Goal: Check status: Check status

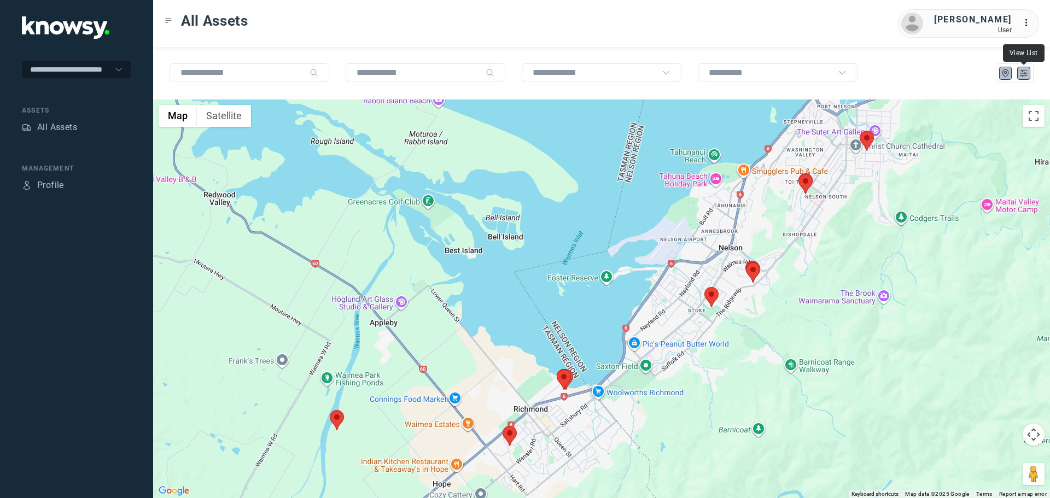
click at [1024, 73] on icon "List" at bounding box center [1024, 73] width 10 height 10
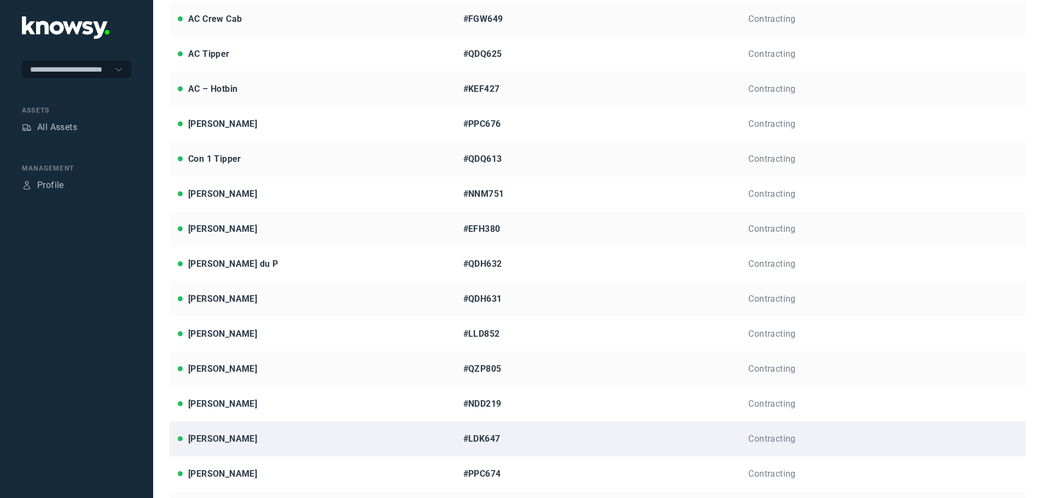
scroll to position [164, 0]
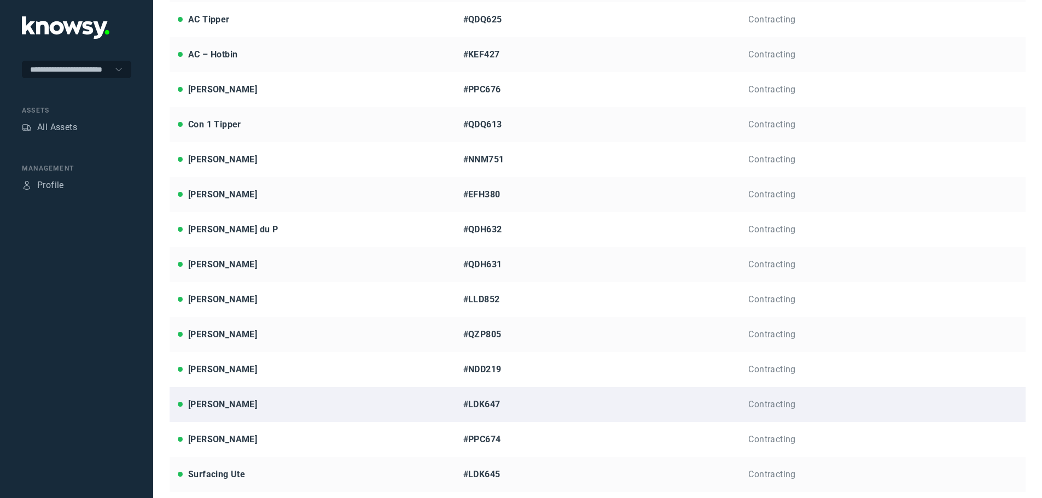
click at [211, 407] on div "[PERSON_NAME]" at bounding box center [222, 404] width 69 height 13
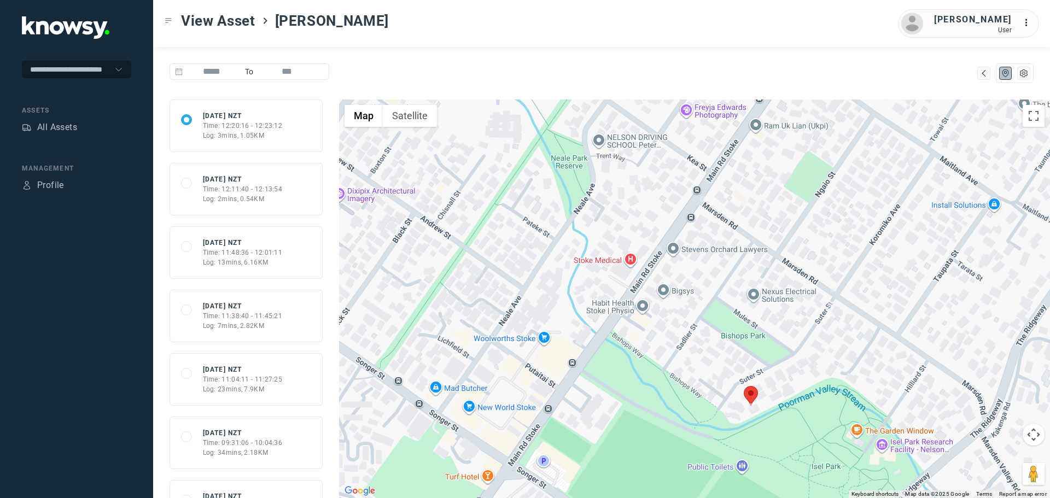
drag, startPoint x: 827, startPoint y: 343, endPoint x: 753, endPoint y: 367, distance: 77.5
click at [753, 367] on div at bounding box center [694, 299] width 711 height 399
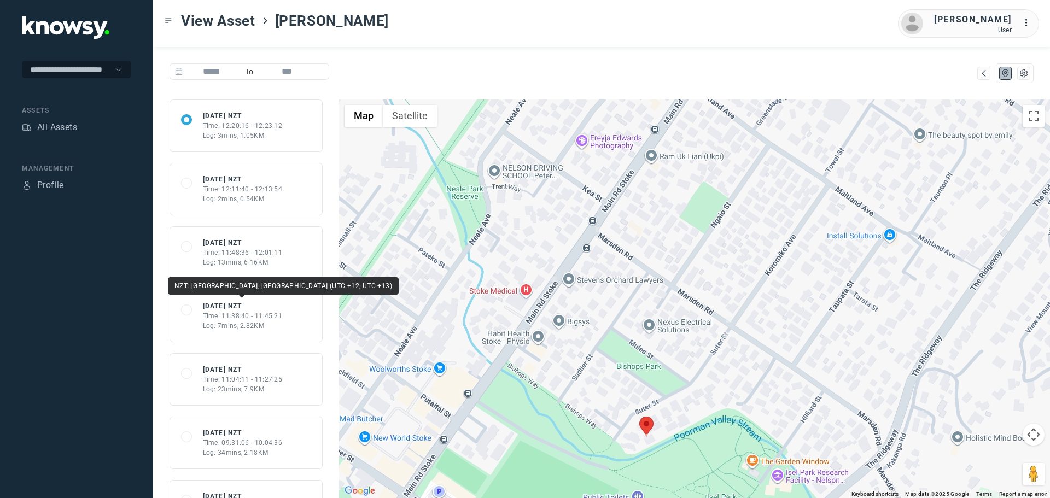
click at [252, 254] on div "Time: 11:48:36 - 12:01:11" at bounding box center [243, 253] width 80 height 10
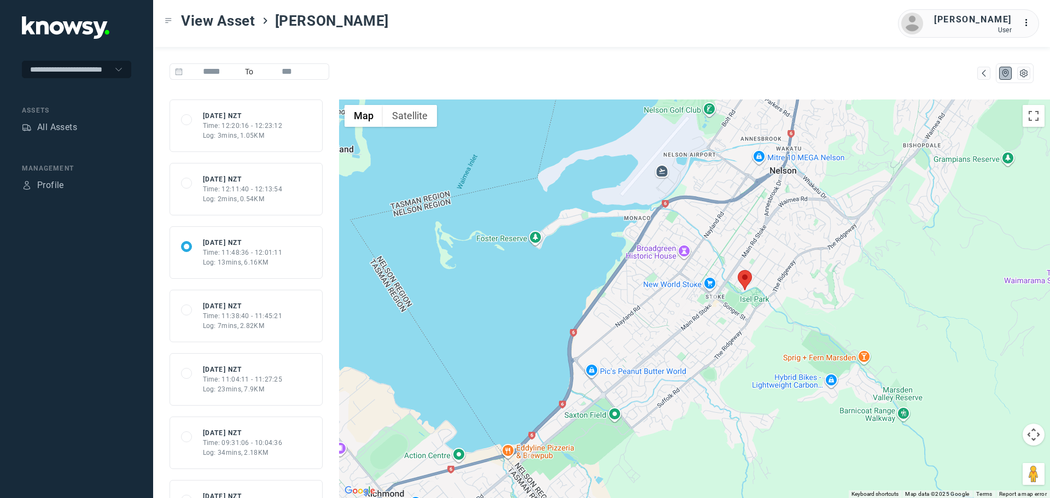
drag, startPoint x: 798, startPoint y: 225, endPoint x: 671, endPoint y: 342, distance: 173.0
click at [676, 340] on div at bounding box center [694, 299] width 711 height 399
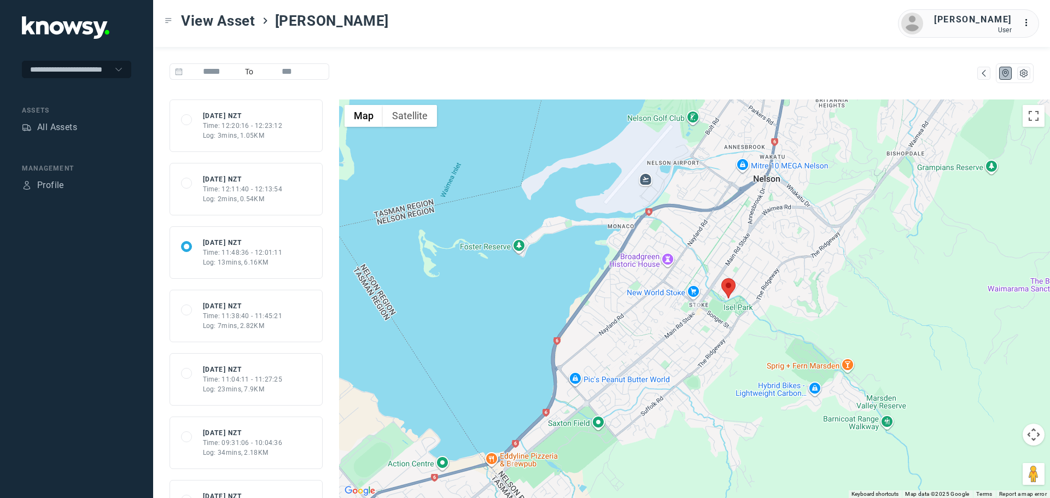
click at [264, 195] on div "Log: 2mins, 0.54KM" at bounding box center [243, 199] width 80 height 10
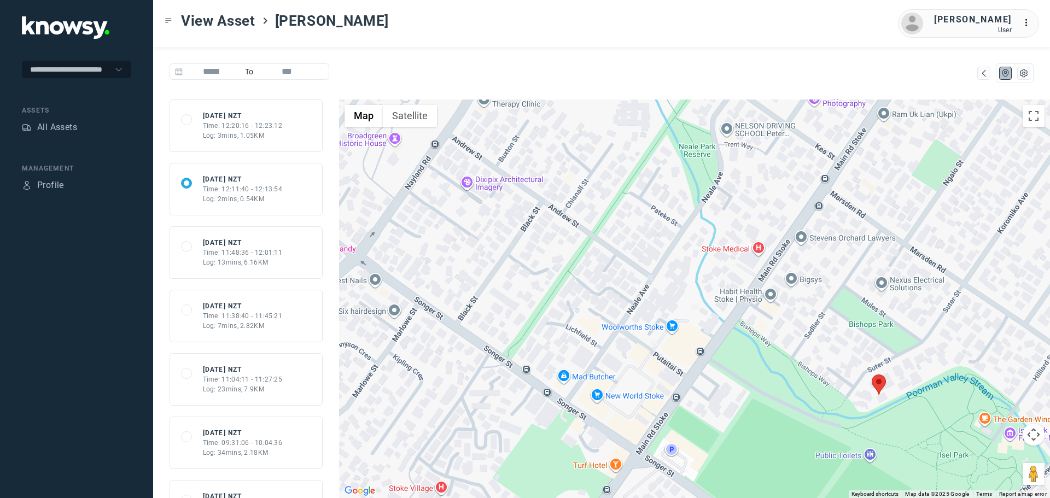
click at [248, 379] on div "Time: 11:04:11 - 11:27:25" at bounding box center [243, 380] width 80 height 10
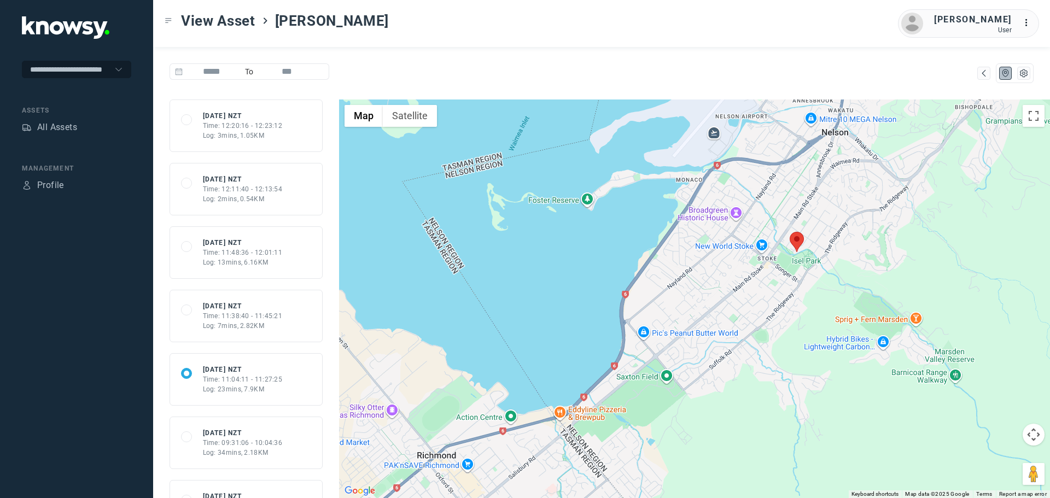
drag, startPoint x: 873, startPoint y: 178, endPoint x: 802, endPoint y: 282, distance: 125.6
click at [802, 282] on div at bounding box center [694, 299] width 711 height 399
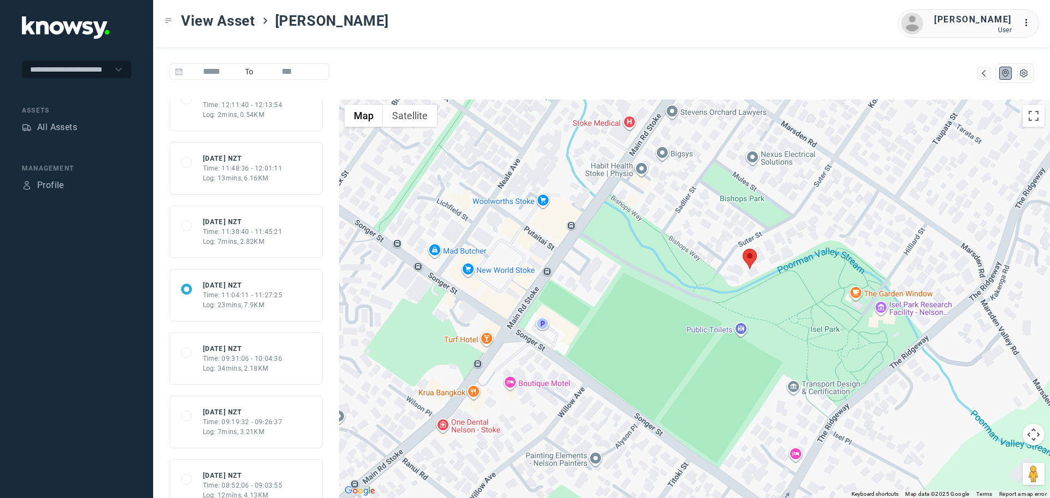
scroll to position [109, 0]
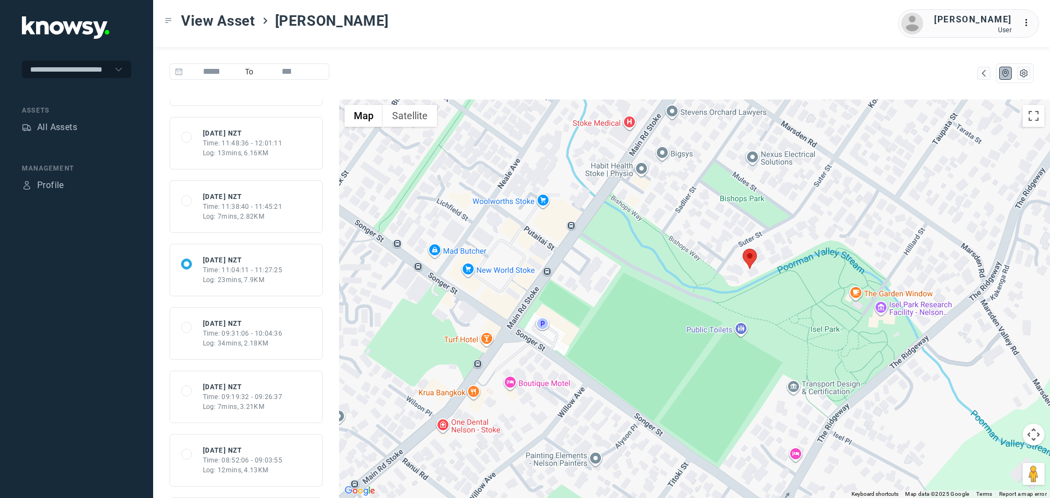
click at [251, 339] on div "Log: 34mins, 2.18KM" at bounding box center [243, 344] width 80 height 10
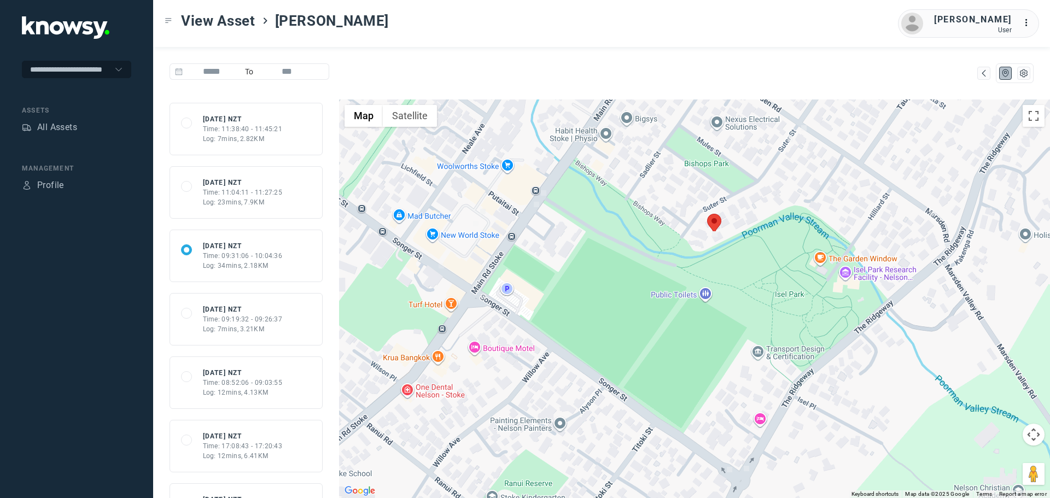
scroll to position [219, 0]
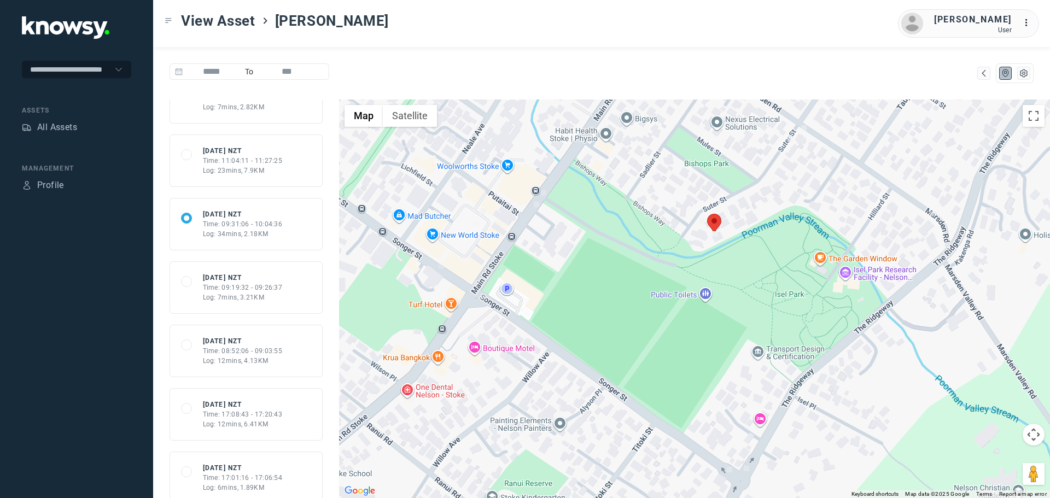
click at [249, 349] on div "Time: 08:52:06 - 09:03:55" at bounding box center [243, 351] width 80 height 10
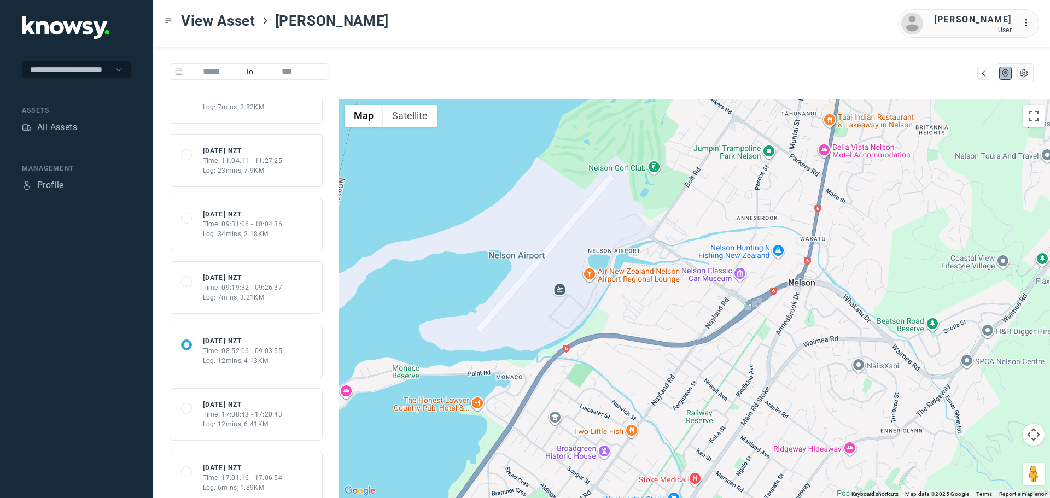
drag, startPoint x: 647, startPoint y: 220, endPoint x: 670, endPoint y: 318, distance: 100.4
click at [670, 318] on div at bounding box center [694, 299] width 711 height 399
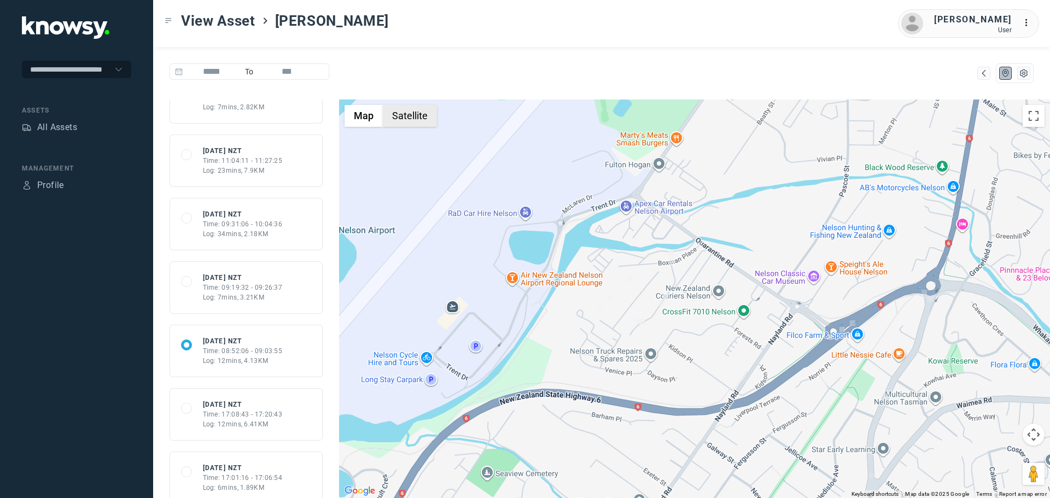
click at [423, 119] on button "Satellite" at bounding box center [410, 116] width 54 height 22
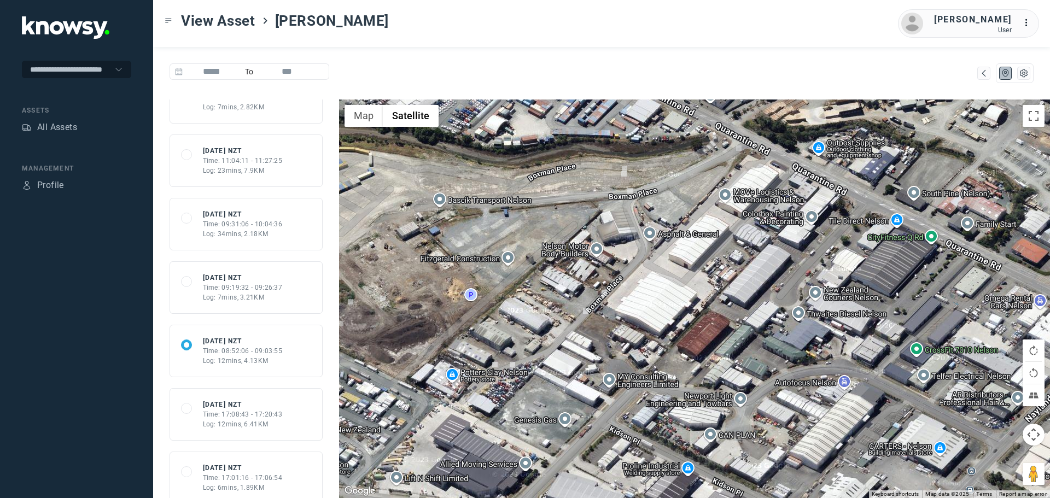
drag, startPoint x: 599, startPoint y: 374, endPoint x: 645, endPoint y: 329, distance: 65.0
click at [645, 329] on div at bounding box center [694, 299] width 711 height 399
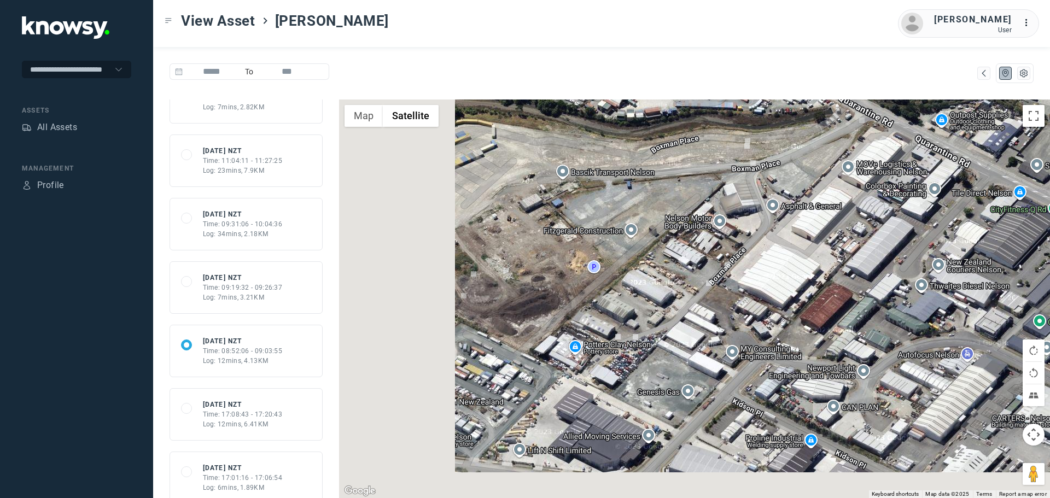
drag, startPoint x: 667, startPoint y: 278, endPoint x: 687, endPoint y: 270, distance: 22.1
click at [687, 270] on div at bounding box center [694, 299] width 711 height 399
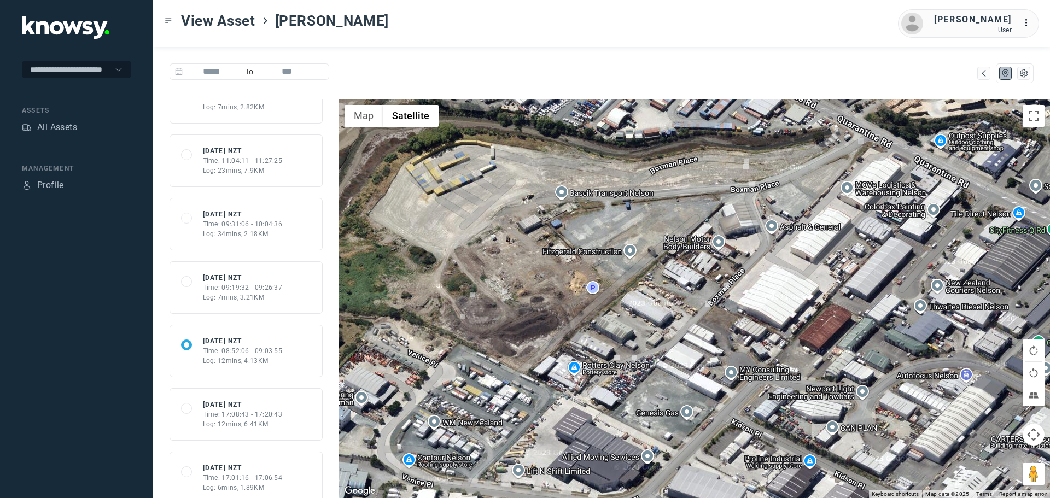
drag, startPoint x: 670, startPoint y: 260, endPoint x: 668, endPoint y: 294, distance: 33.5
click at [668, 294] on div at bounding box center [694, 299] width 711 height 399
